Goal: Task Accomplishment & Management: Manage account settings

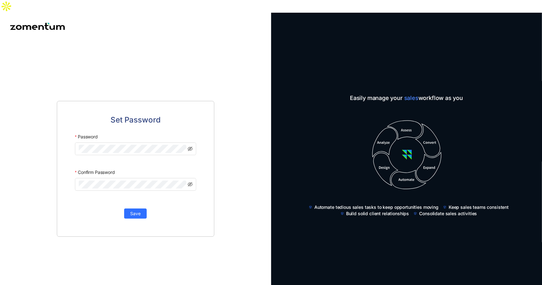
click at [204, 79] on div "Set Password Password Confirm Password Save" at bounding box center [135, 169] width 271 height 258
click at [48, 126] on div "Set Password Password Confirm Password Save" at bounding box center [135, 169] width 271 height 258
click at [133, 210] on span "Save" at bounding box center [135, 213] width 10 height 7
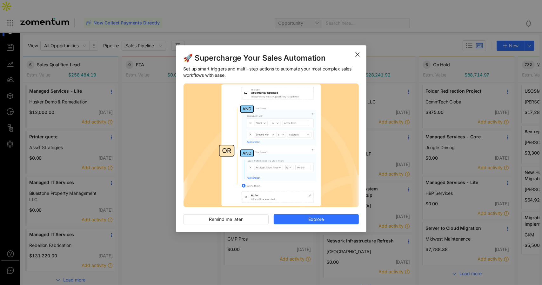
click at [355, 55] on span "Close" at bounding box center [358, 54] width 18 height 18
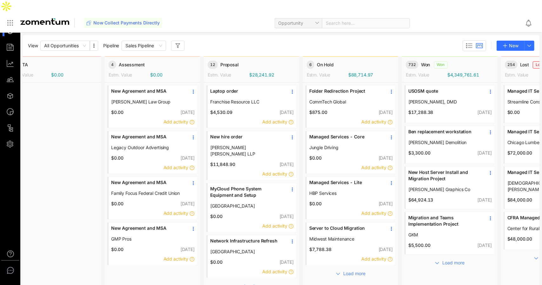
scroll to position [0, 124]
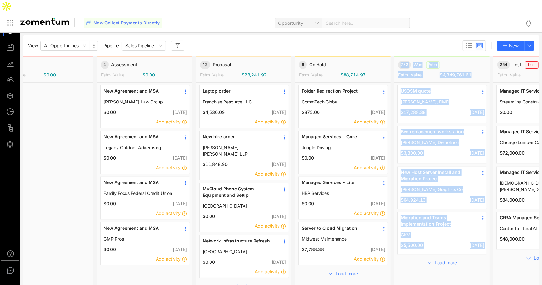
drag, startPoint x: 400, startPoint y: 285, endPoint x: 300, endPoint y: 279, distance: 100.3
click at [300, 279] on div "View All Opportunities Pipeline Sales Pipeline New 6 Sales Qualified Lead Estm.…" at bounding box center [271, 165] width 542 height 265
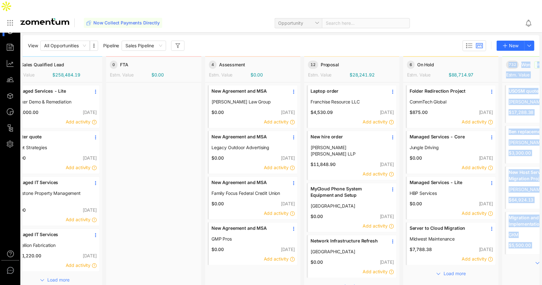
scroll to position [0, 0]
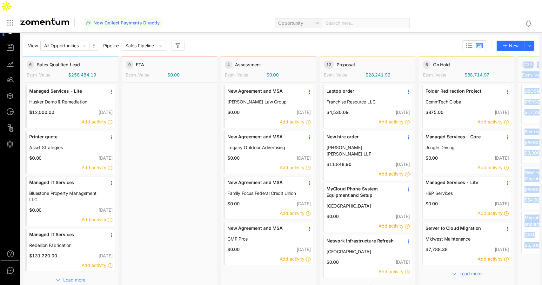
click at [59, 278] on icon "button" at bounding box center [58, 280] width 5 height 5
